Goal: Transaction & Acquisition: Purchase product/service

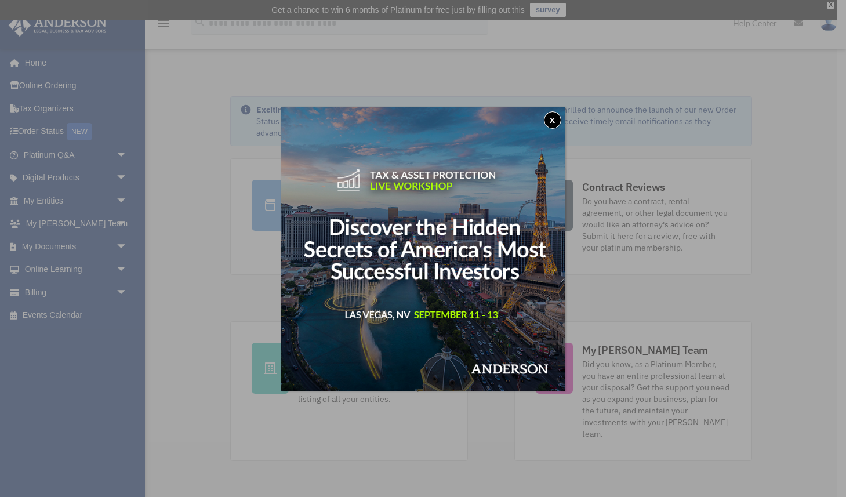
click at [555, 118] on button "x" at bounding box center [552, 119] width 17 height 17
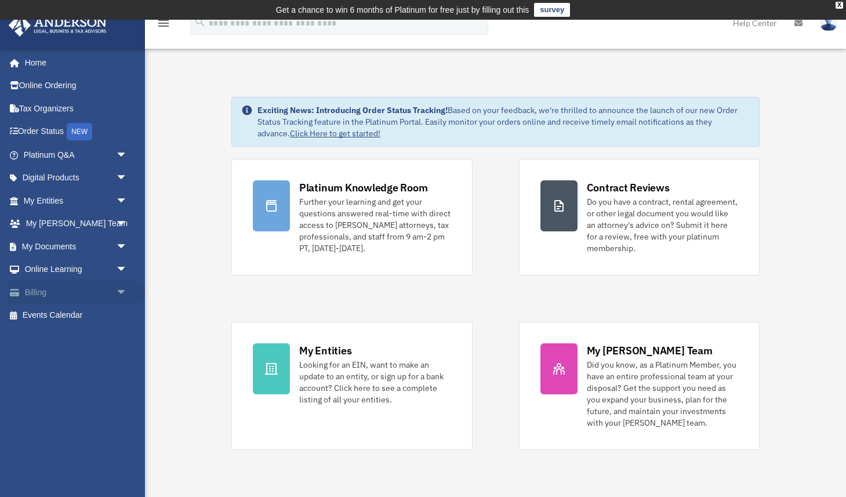
click at [53, 287] on link "Billing arrow_drop_down" at bounding box center [76, 291] width 137 height 23
click at [116, 293] on span "arrow_drop_down" at bounding box center [127, 292] width 23 height 24
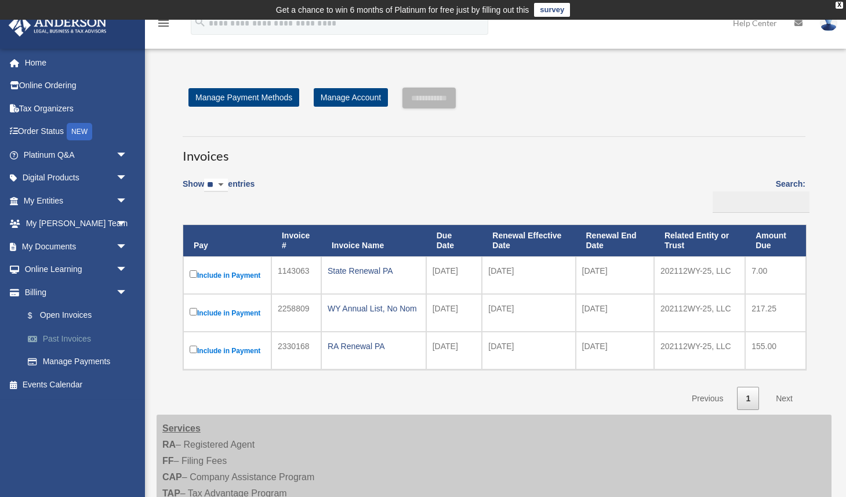
click at [77, 341] on link "Past Invoices" at bounding box center [80, 338] width 129 height 23
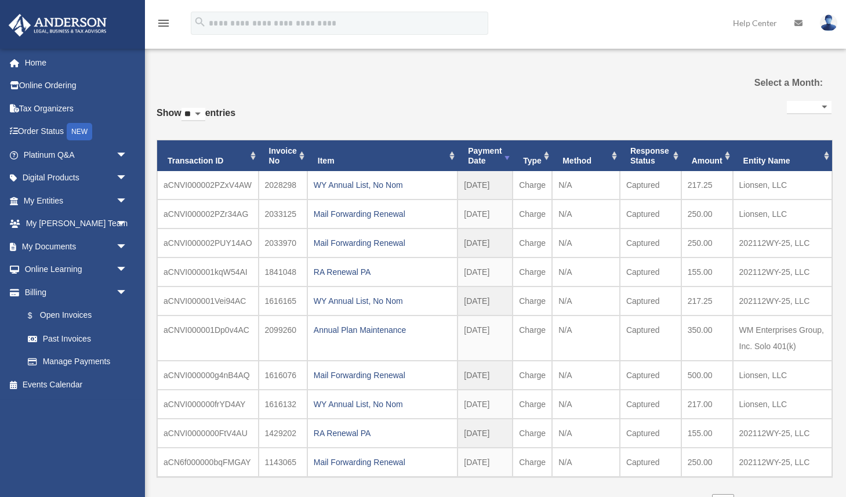
select select
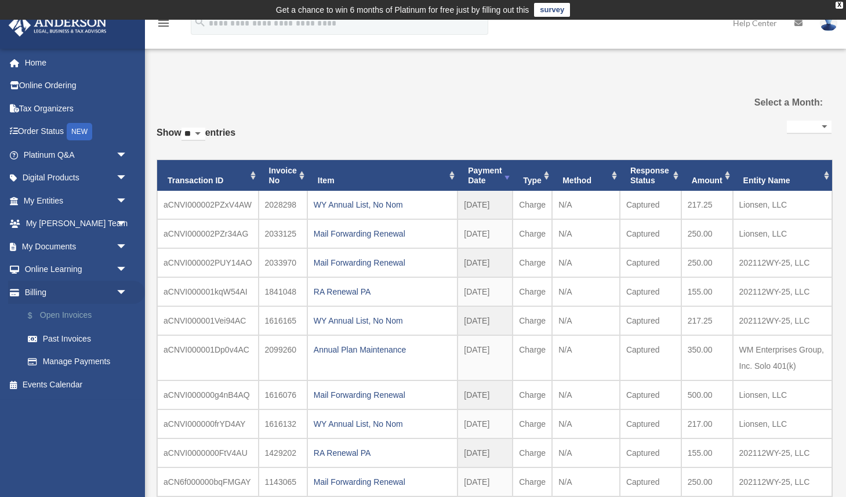
click at [72, 318] on link "$ Open Invoices" at bounding box center [80, 316] width 129 height 24
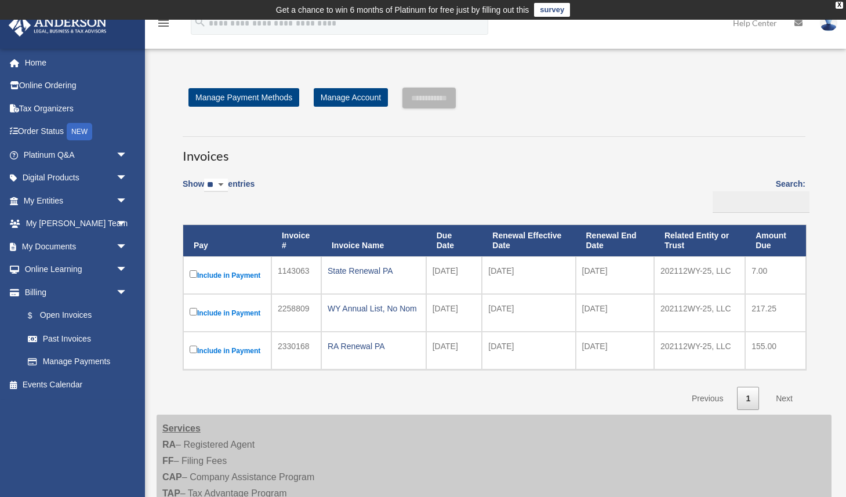
click at [243, 279] on label "Include in Payment" at bounding box center [227, 275] width 75 height 14
click at [451, 99] on input "**********" at bounding box center [428, 98] width 53 height 21
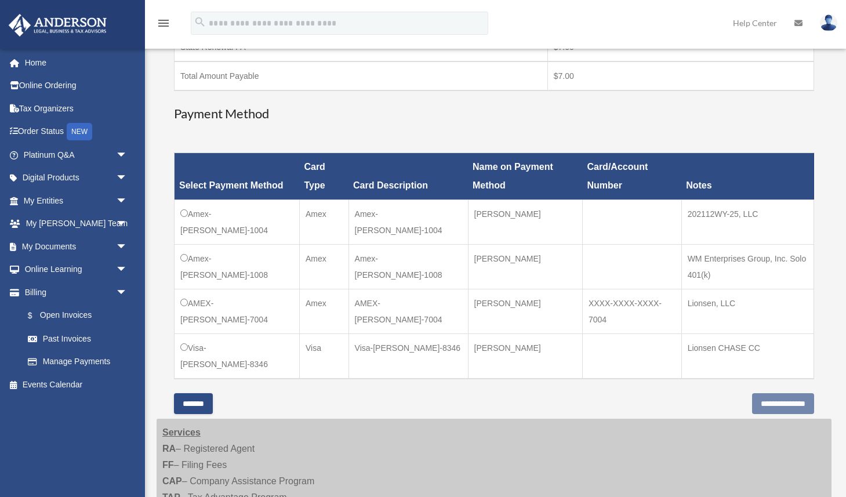
scroll to position [254, 0]
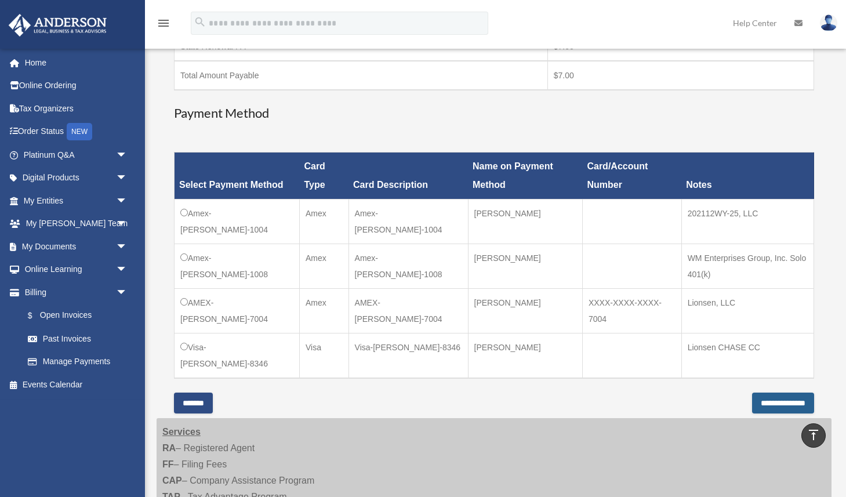
click at [791, 400] on input "**********" at bounding box center [783, 402] width 62 height 21
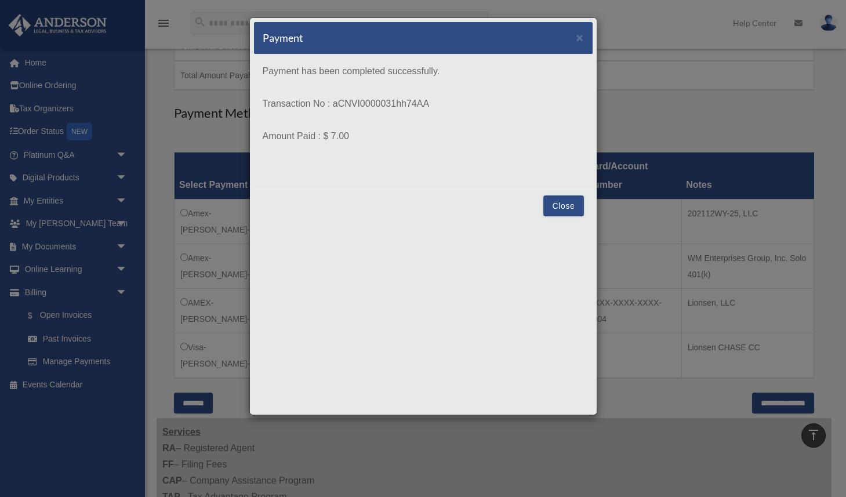
click at [567, 206] on button "Close" at bounding box center [563, 205] width 40 height 21
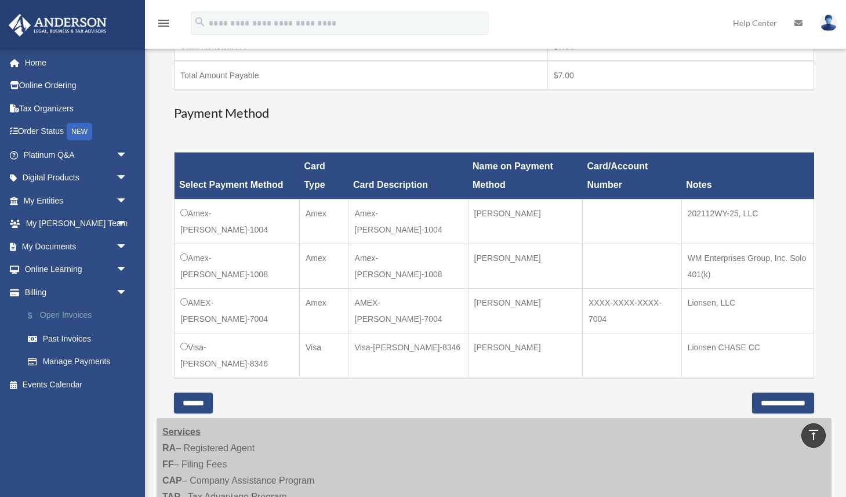
click at [71, 314] on link "$ Open Invoices" at bounding box center [80, 316] width 129 height 24
